Goal: Transaction & Acquisition: Purchase product/service

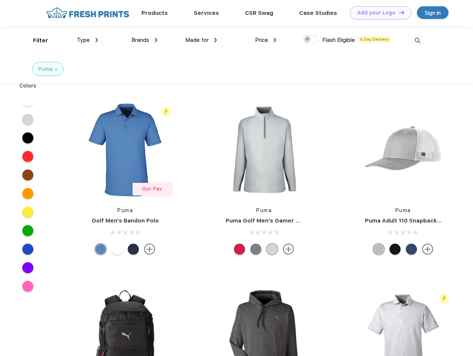
click at [378, 13] on link "Add your Logo Design Tool" at bounding box center [380, 12] width 61 height 13
click at [0, 0] on div "Design Tool" at bounding box center [0, 0] width 0 height 0
click at [398, 12] on link "Add your Logo Design Tool" at bounding box center [380, 12] width 61 height 13
click at [36, 40] on div "Filter" at bounding box center [40, 40] width 15 height 9
click at [88, 40] on span "Type" at bounding box center [83, 40] width 13 height 7
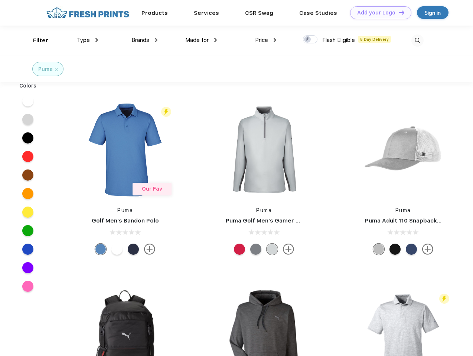
click at [144, 40] on span "Brands" at bounding box center [140, 40] width 18 height 7
click at [201, 40] on span "Made for" at bounding box center [196, 40] width 23 height 7
click at [266, 40] on span "Price" at bounding box center [261, 40] width 13 height 7
click at [310, 40] on div at bounding box center [310, 39] width 14 height 8
click at [308, 40] on input "checkbox" at bounding box center [305, 37] width 5 height 5
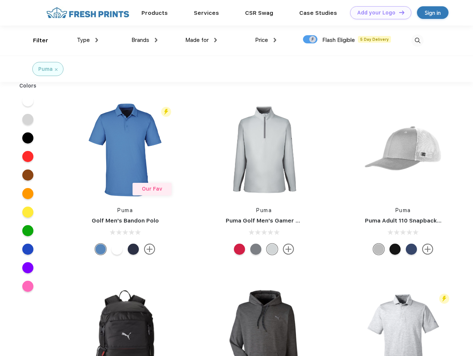
click at [417, 40] on img at bounding box center [417, 41] width 12 height 12
